Goal: Information Seeking & Learning: Check status

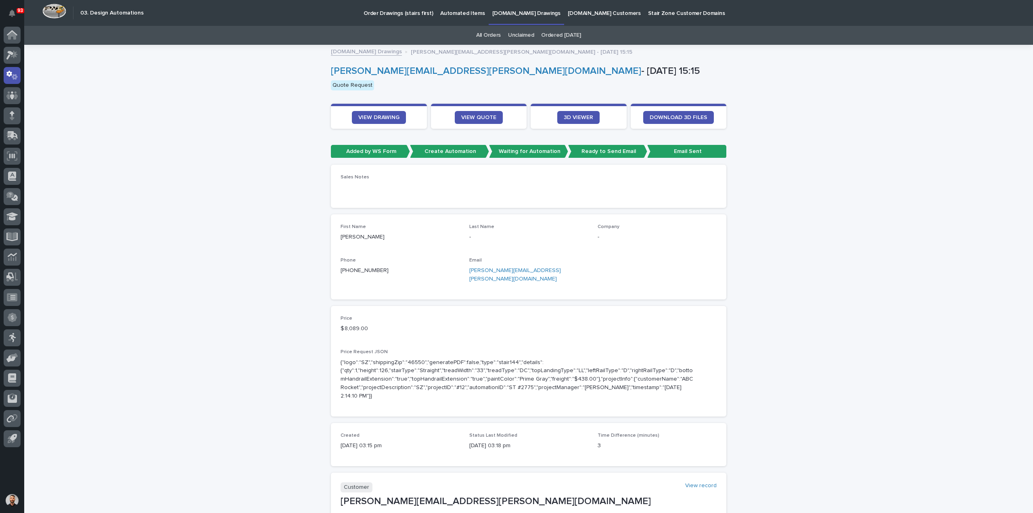
click at [383, 110] on section "VIEW DRAWING" at bounding box center [379, 116] width 96 height 25
click at [383, 115] on span "VIEW DRAWING" at bounding box center [378, 118] width 41 height 6
click at [356, 113] on link "VIEW DRAWING" at bounding box center [379, 117] width 54 height 13
